Goal: Task Accomplishment & Management: Manage account settings

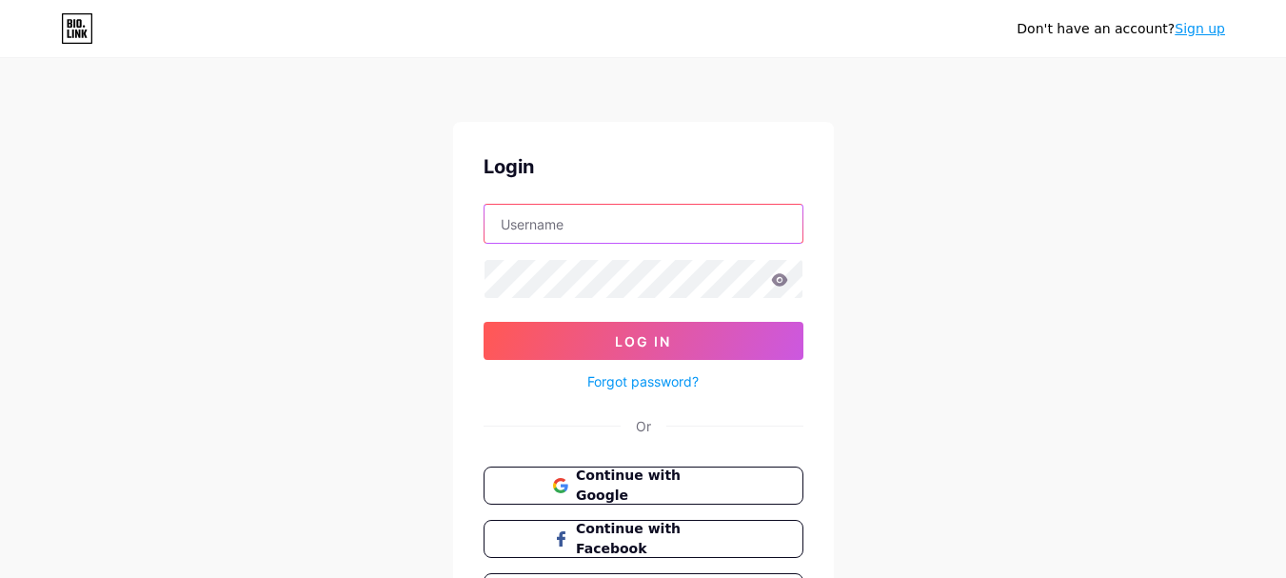
type input "[EMAIL_ADDRESS][DOMAIN_NAME]"
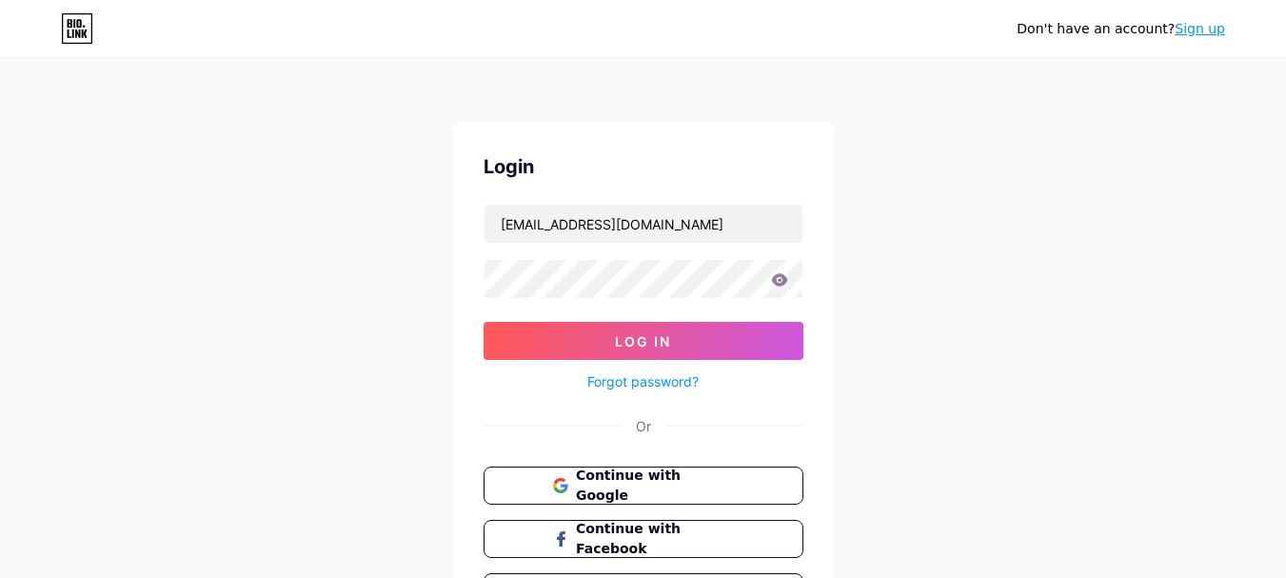
click at [1069, 210] on div "Don't have an account? Sign up Login [EMAIL_ADDRESS][DOMAIN_NAME] Log In Forgot…" at bounding box center [643, 351] width 1286 height 702
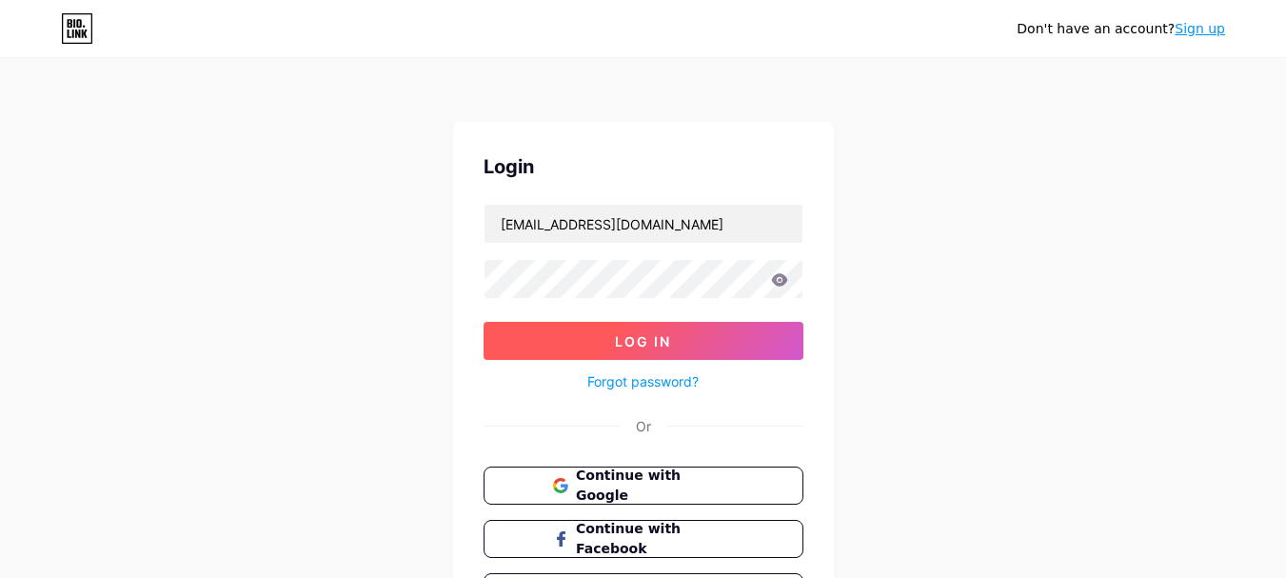
click at [658, 346] on span "Log In" at bounding box center [643, 341] width 56 height 16
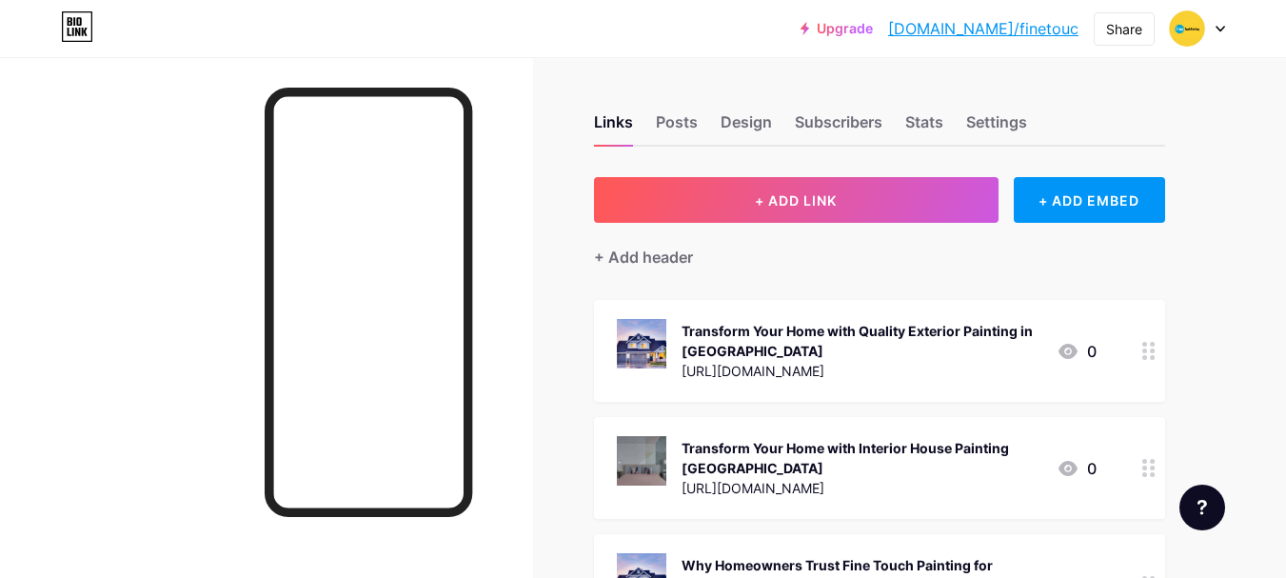
click at [857, 264] on div "+ Add header" at bounding box center [879, 246] width 571 height 47
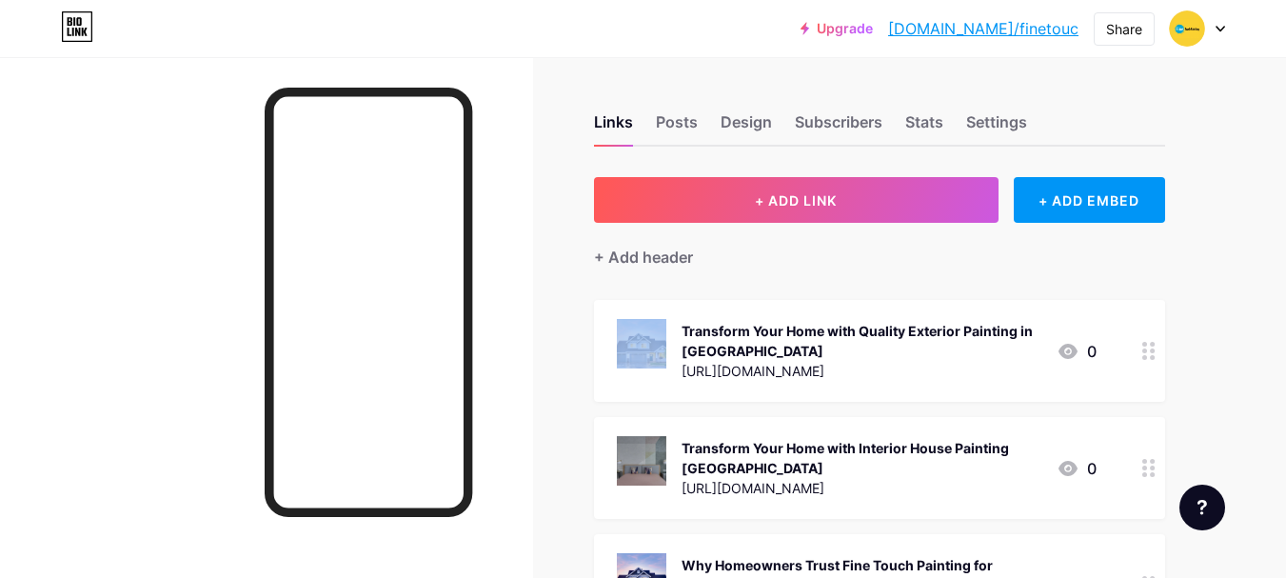
click at [857, 264] on div "+ Add header" at bounding box center [879, 246] width 571 height 47
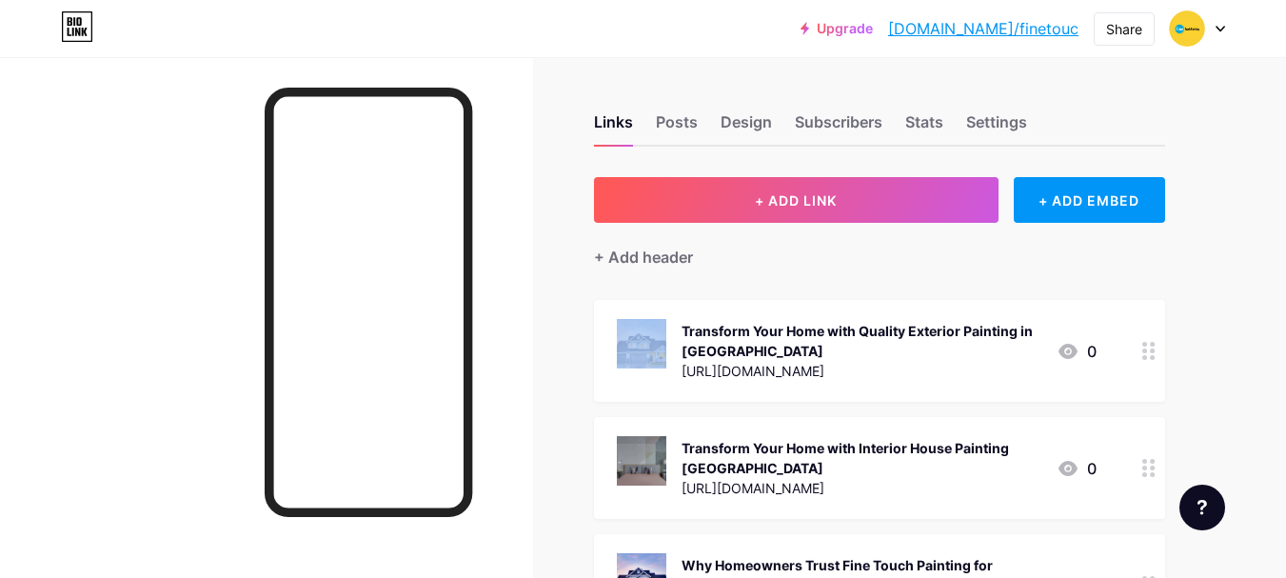
click at [857, 264] on div "+ Add header" at bounding box center [879, 246] width 571 height 47
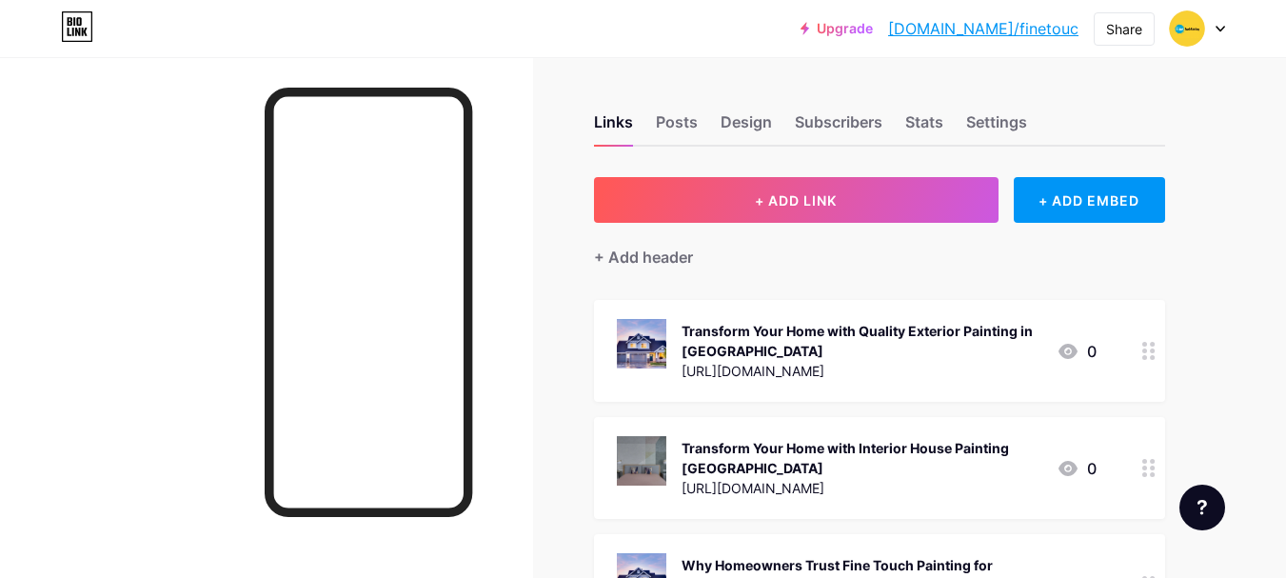
click at [180, 186] on div at bounding box center [266, 346] width 533 height 578
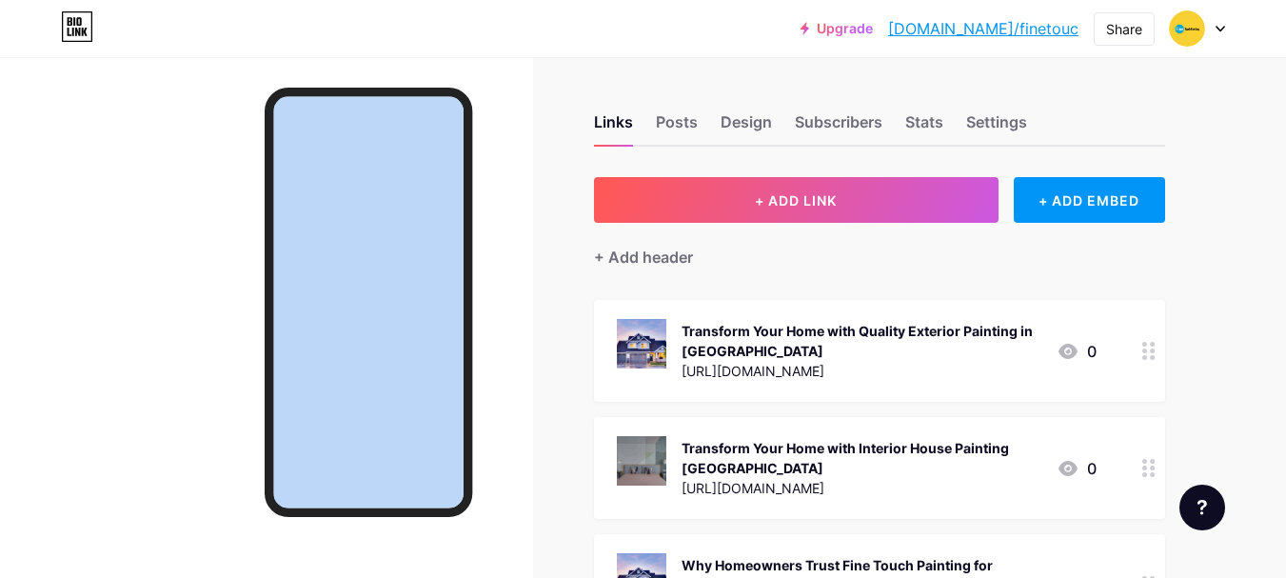
click at [180, 186] on div at bounding box center [266, 346] width 533 height 578
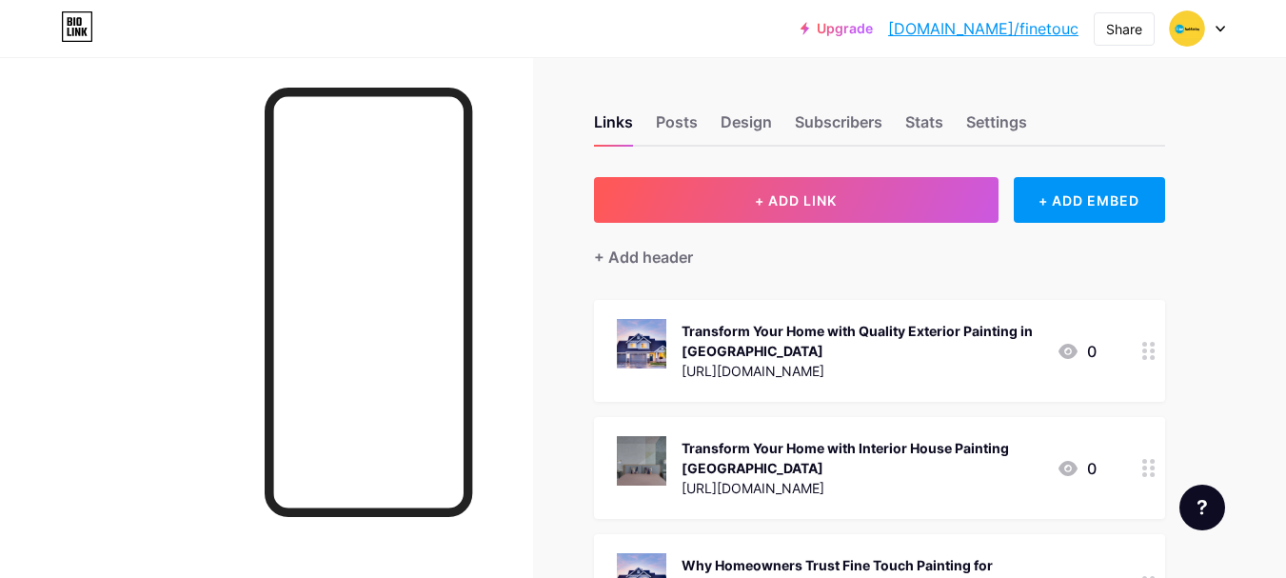
click at [180, 186] on div at bounding box center [266, 346] width 533 height 578
drag, startPoint x: 180, startPoint y: 186, endPoint x: 82, endPoint y: 430, distance: 263.5
click at [82, 430] on div at bounding box center [266, 346] width 533 height 578
click at [81, 430] on div at bounding box center [266, 346] width 533 height 578
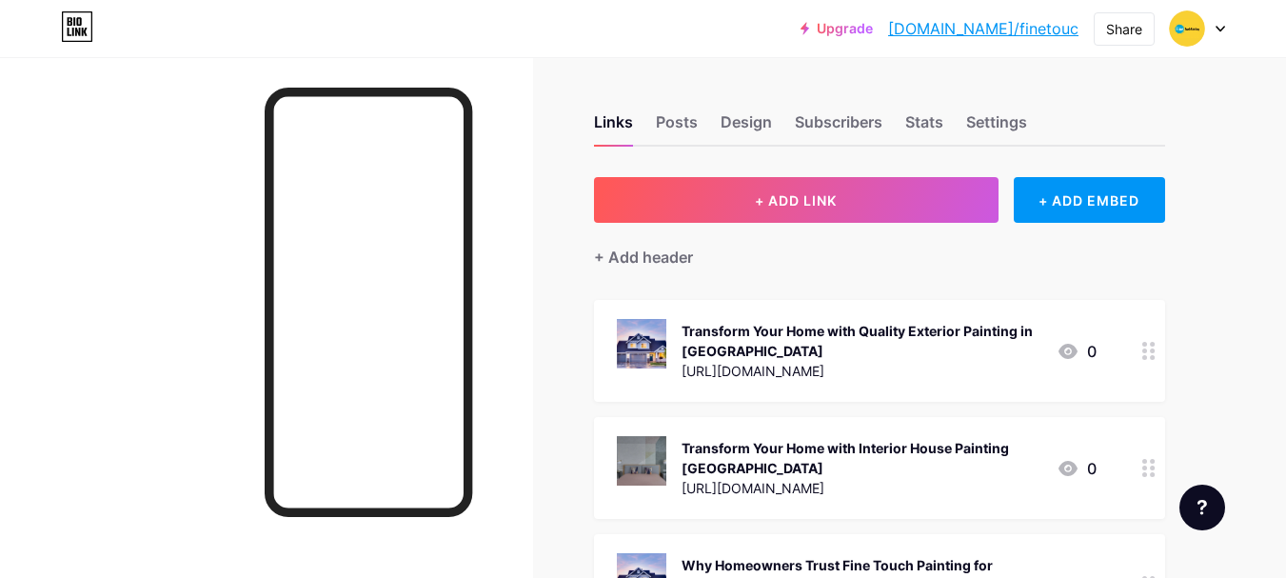
click at [125, 407] on div at bounding box center [266, 346] width 533 height 578
click at [179, 393] on div at bounding box center [266, 346] width 533 height 578
click at [668, 129] on div "Posts" at bounding box center [677, 127] width 42 height 34
